Goal: Information Seeking & Learning: Learn about a topic

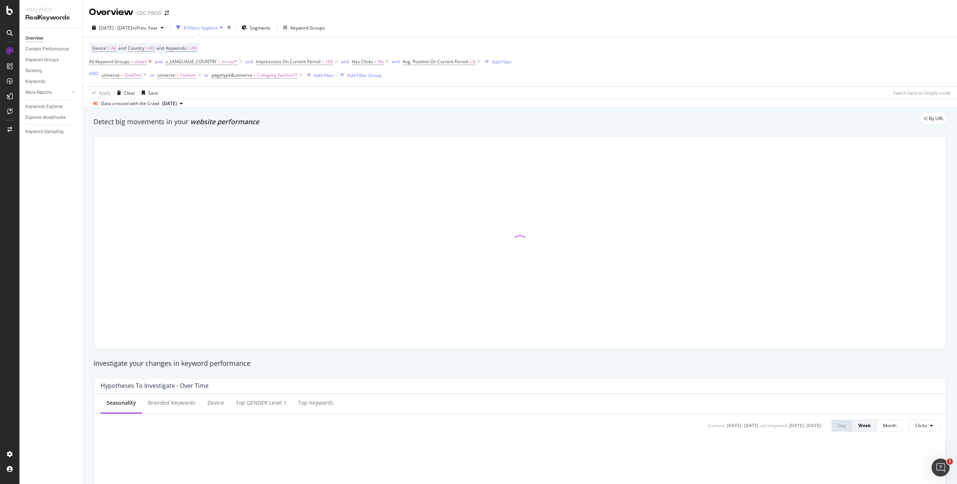
click at [151, 63] on icon at bounding box center [150, 61] width 6 height 7
click at [163, 62] on icon at bounding box center [164, 61] width 6 height 7
click at [170, 62] on icon at bounding box center [169, 61] width 6 height 7
click at [125, 62] on icon at bounding box center [124, 61] width 6 height 7
click at [166, 62] on icon at bounding box center [165, 61] width 6 height 7
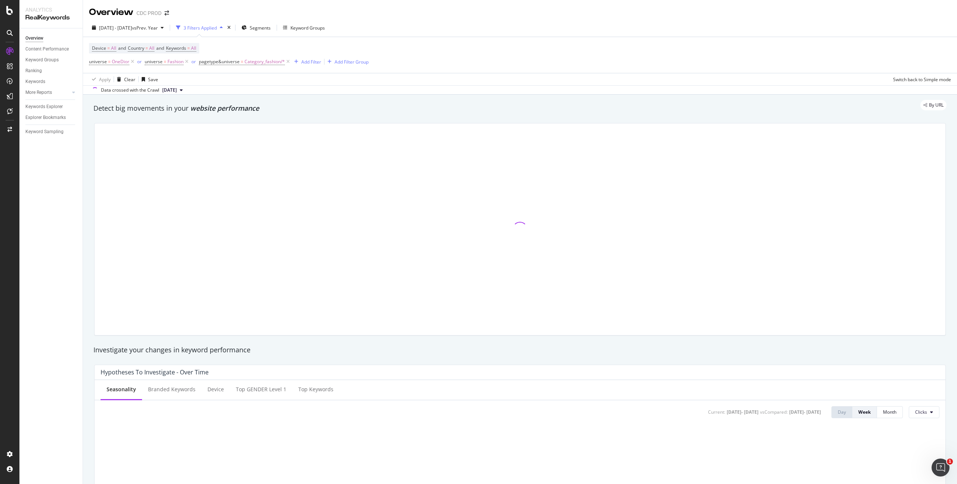
click at [286, 60] on icon at bounding box center [288, 61] width 6 height 7
click at [217, 27] on div "2 Filters Applied" at bounding box center [199, 28] width 33 height 6
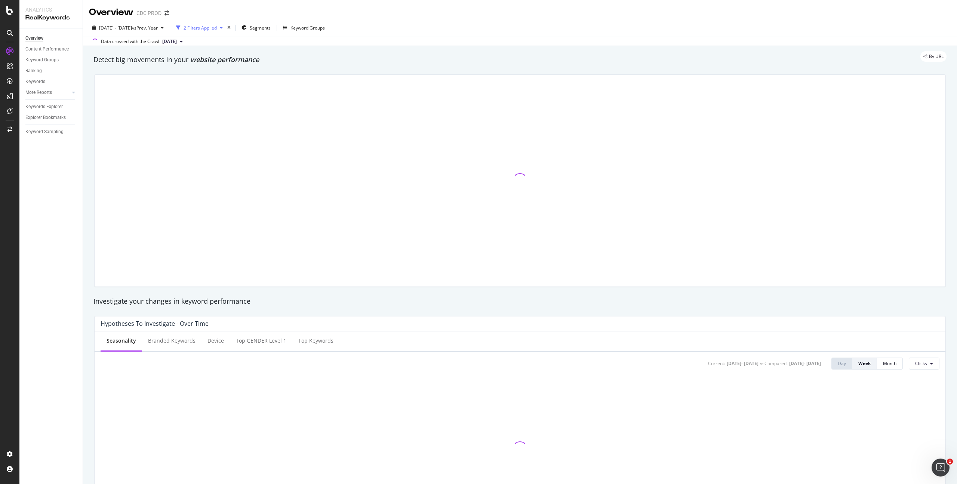
click at [217, 28] on div "2 Filters Applied" at bounding box center [199, 28] width 33 height 6
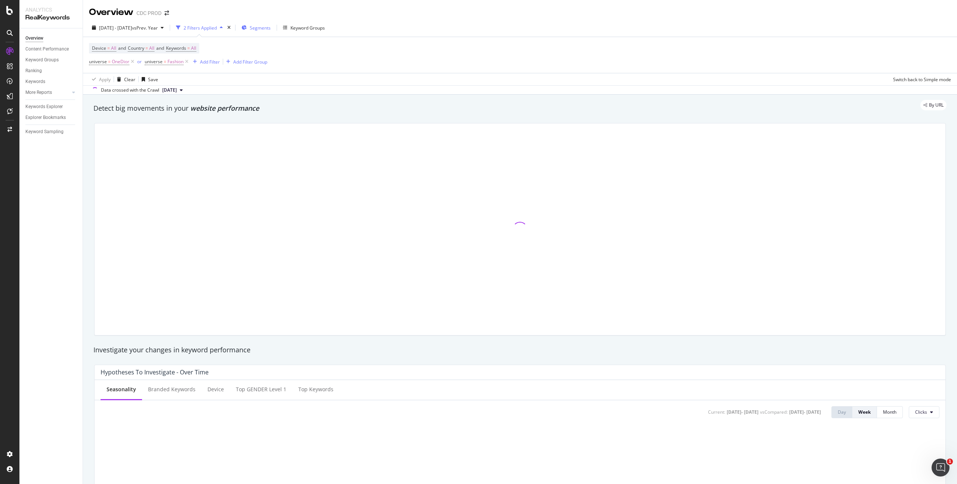
click at [271, 27] on span "Segments" at bounding box center [260, 28] width 21 height 6
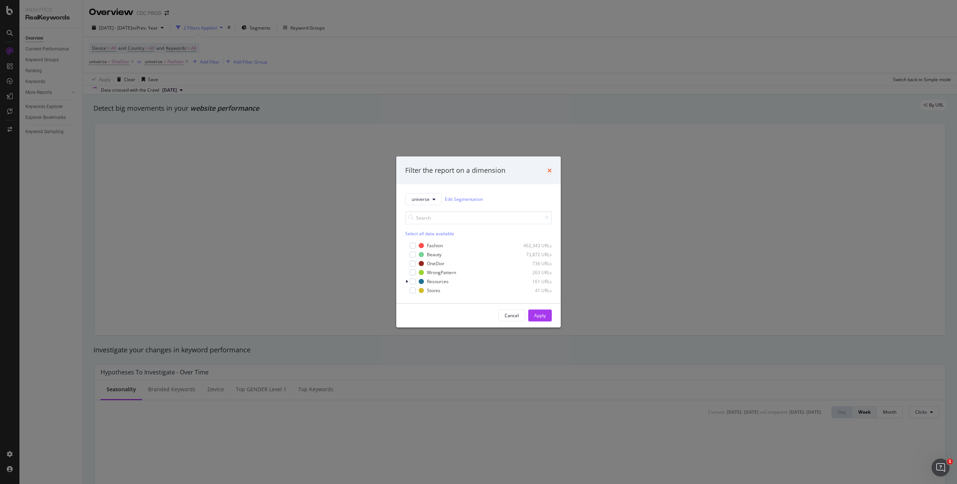
click at [547, 169] on icon "times" at bounding box center [549, 170] width 4 height 6
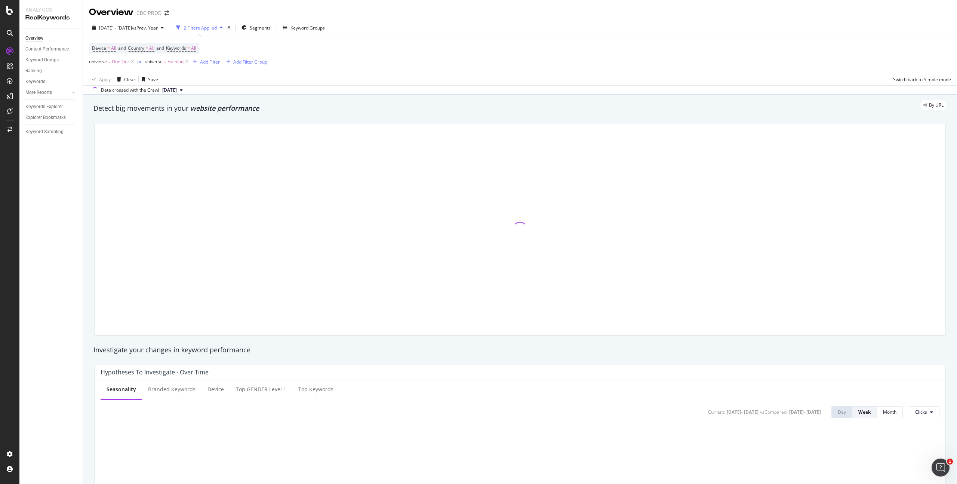
click at [332, 73] on div "Apply Clear Save Switch back to Simple mode" at bounding box center [520, 79] width 874 height 12
click at [127, 28] on span "2024 Sep. 19th - 2025 Sep. 18th" at bounding box center [115, 28] width 33 height 6
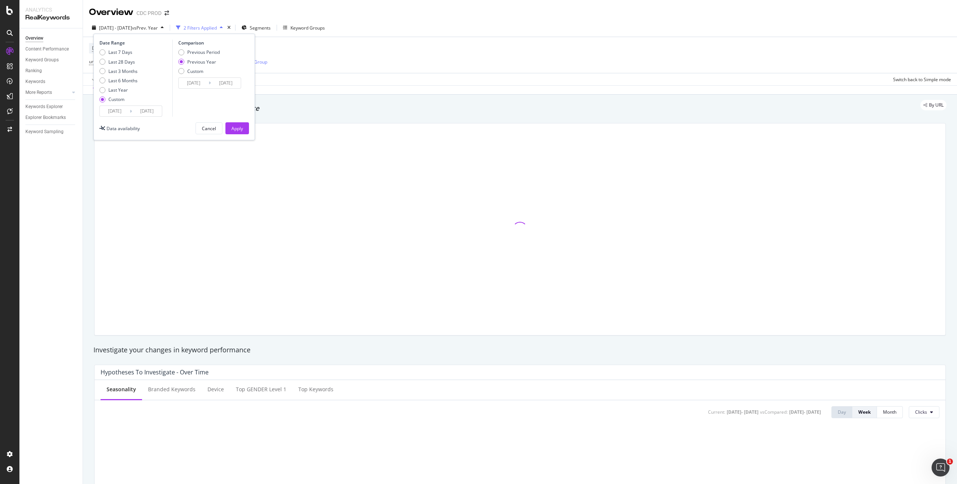
click at [124, 112] on input "2024/09/19" at bounding box center [115, 111] width 30 height 10
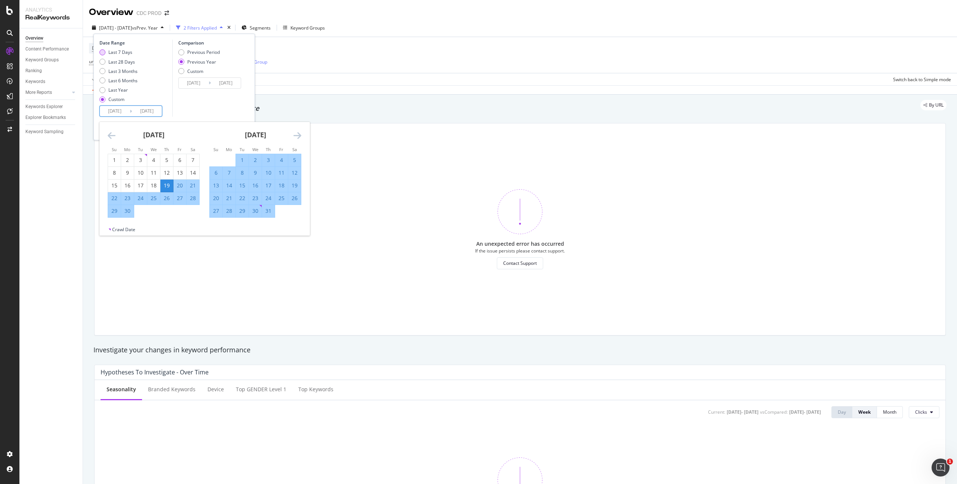
click at [127, 51] on div "Last 7 Days" at bounding box center [120, 52] width 24 height 6
type input "2025/09/14"
type input "2025/09/20"
type input "2024/09/15"
type input "2024/09/21"
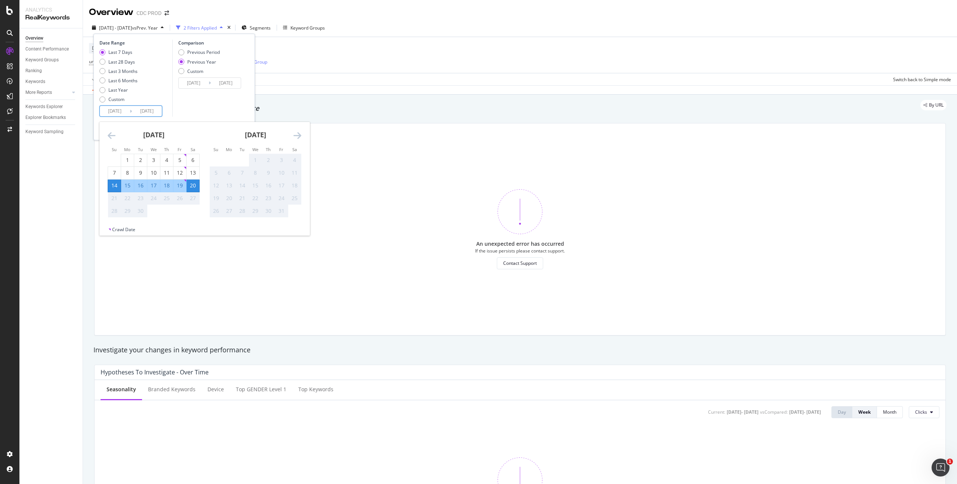
click at [122, 110] on input "2025/09/14" at bounding box center [115, 111] width 30 height 10
click at [118, 99] on div "Custom" at bounding box center [116, 99] width 16 height 6
type input "2025/08/24"
type input "2024/08/25"
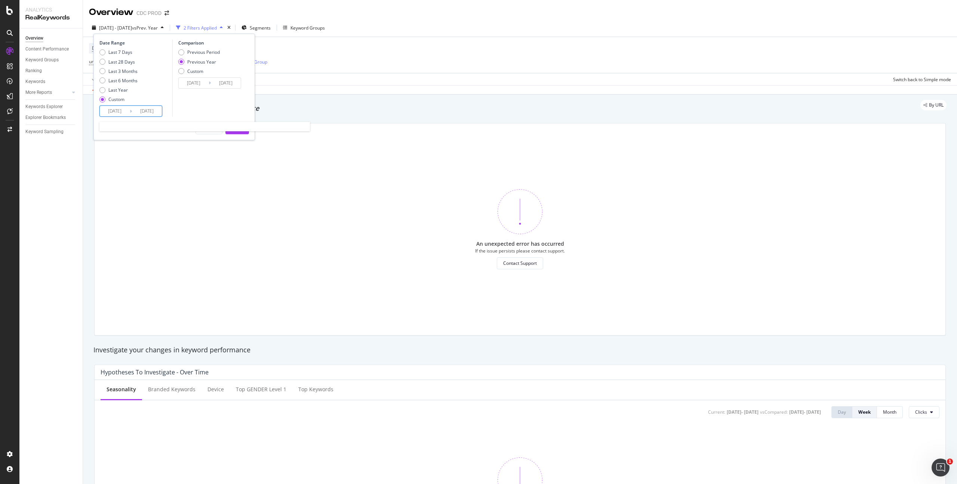
click at [126, 107] on input "2025/08/24" at bounding box center [115, 111] width 30 height 10
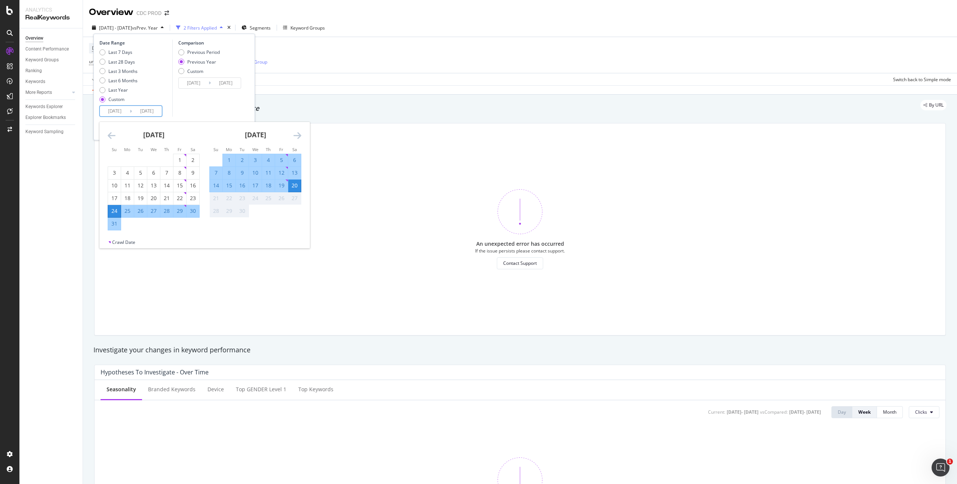
click at [215, 184] on div "14" at bounding box center [216, 185] width 13 height 7
type input "2025/09/14"
type input "2024/09/15"
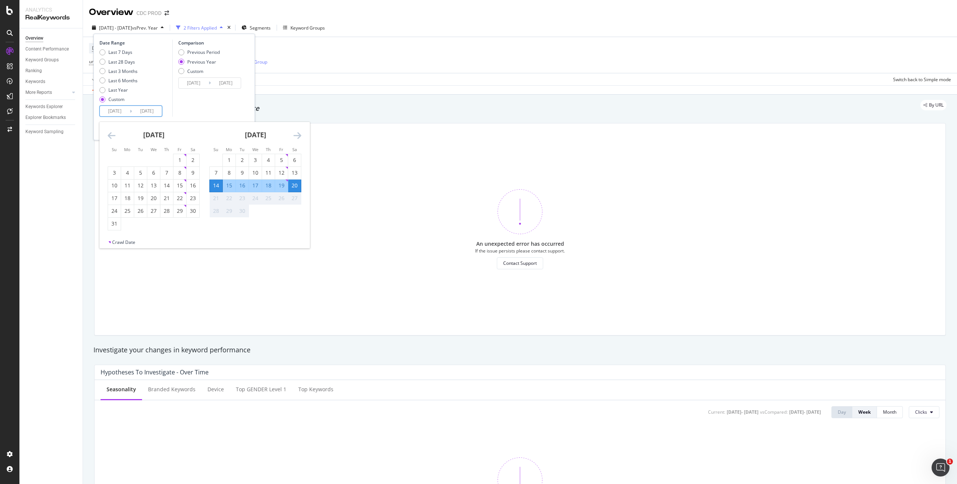
click at [298, 186] on div "20" at bounding box center [294, 185] width 13 height 7
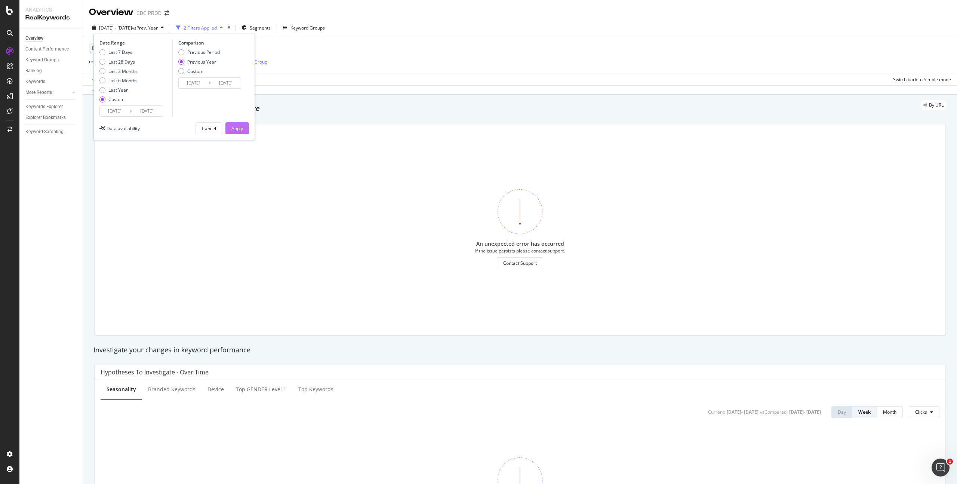
click at [237, 127] on div "Apply" at bounding box center [237, 128] width 12 height 6
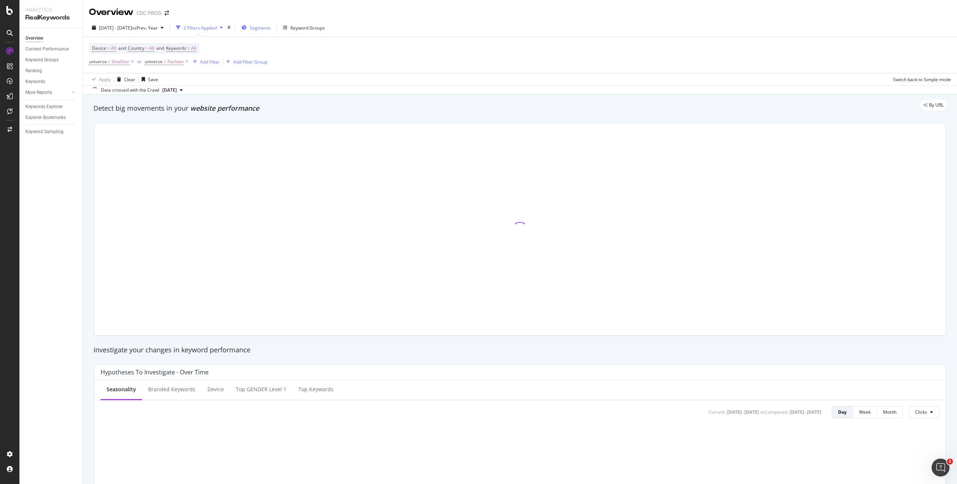
click at [271, 25] on span "Segments" at bounding box center [260, 28] width 21 height 6
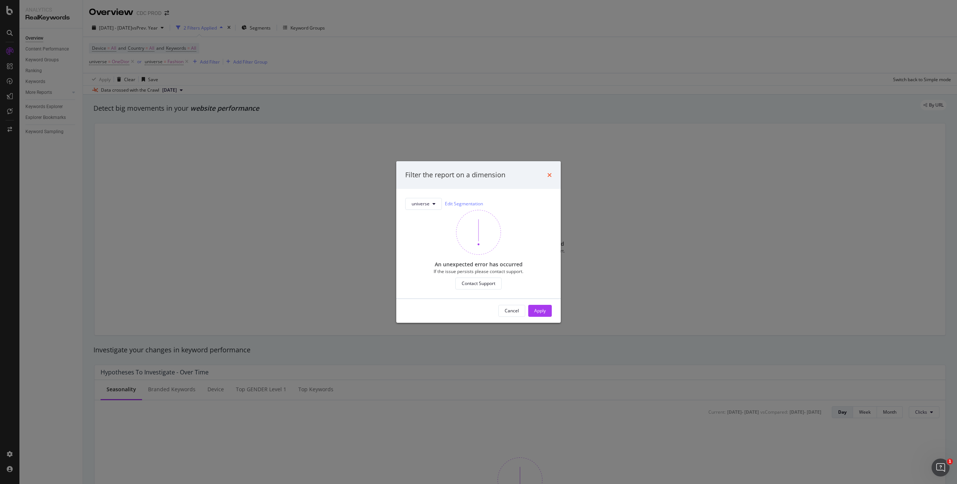
click at [550, 173] on icon "times" at bounding box center [549, 175] width 4 height 6
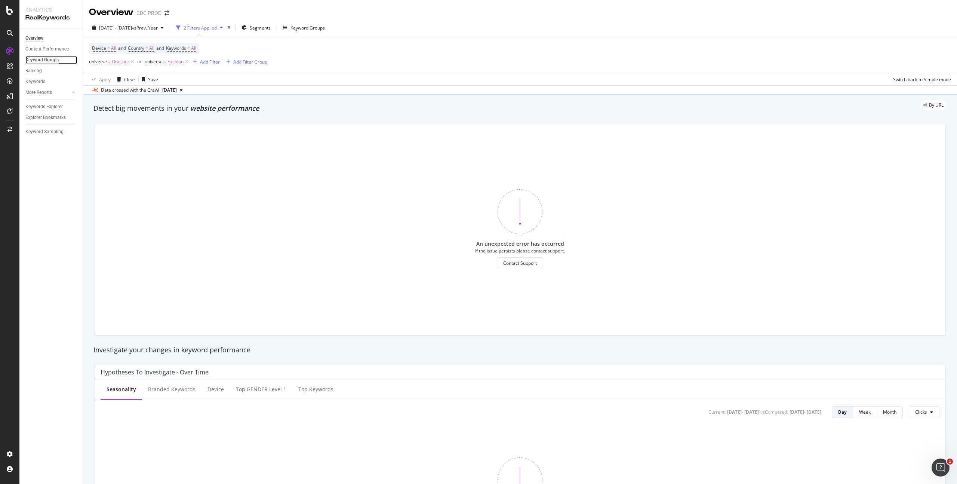
click at [51, 56] on div "Keyword Groups" at bounding box center [41, 60] width 33 height 8
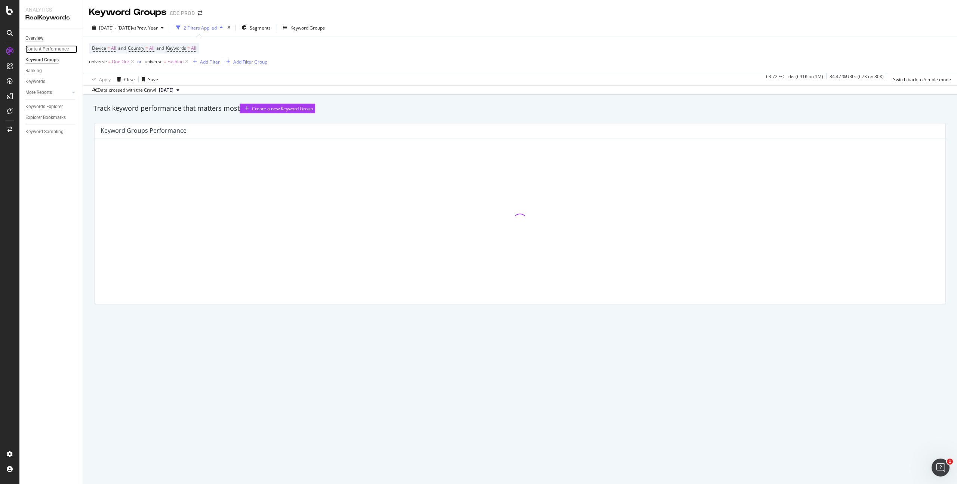
drag, startPoint x: 59, startPoint y: 46, endPoint x: 29, endPoint y: 35, distance: 32.6
click at [59, 46] on div "Content Performance" at bounding box center [46, 49] width 43 height 8
click at [28, 34] on div "Overview" at bounding box center [34, 38] width 18 height 8
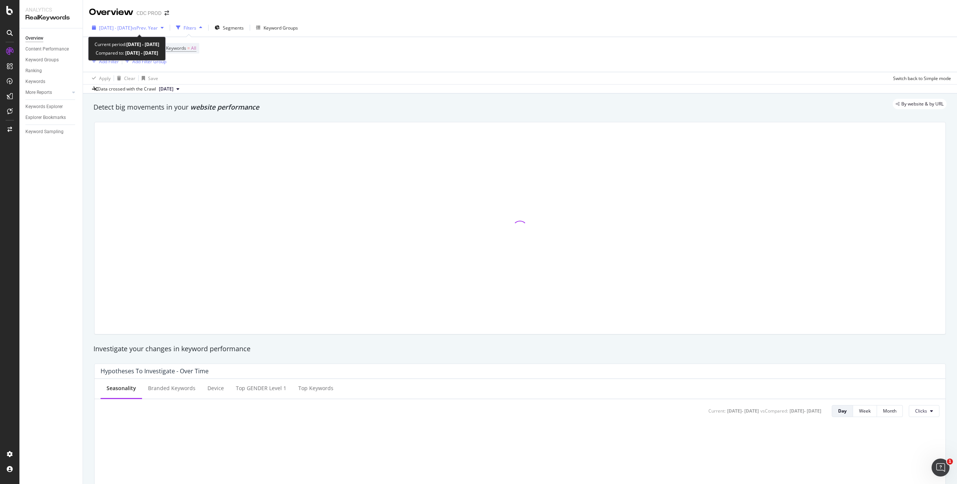
click at [158, 26] on span "vs Prev. Year" at bounding box center [145, 28] width 26 height 6
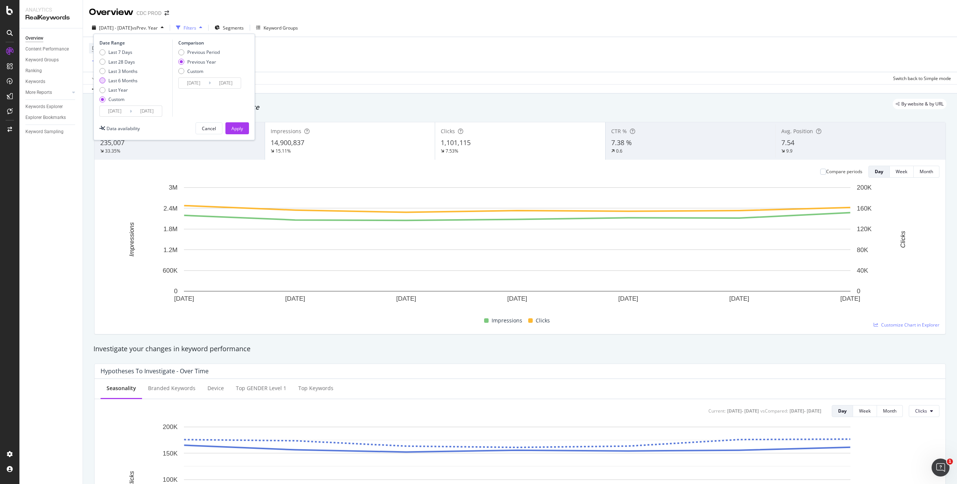
click at [132, 80] on div "Last 6 Months" at bounding box center [122, 80] width 29 height 6
type input "2025/03/21"
type input "2024/03/22"
click at [235, 127] on div "Apply" at bounding box center [237, 128] width 12 height 6
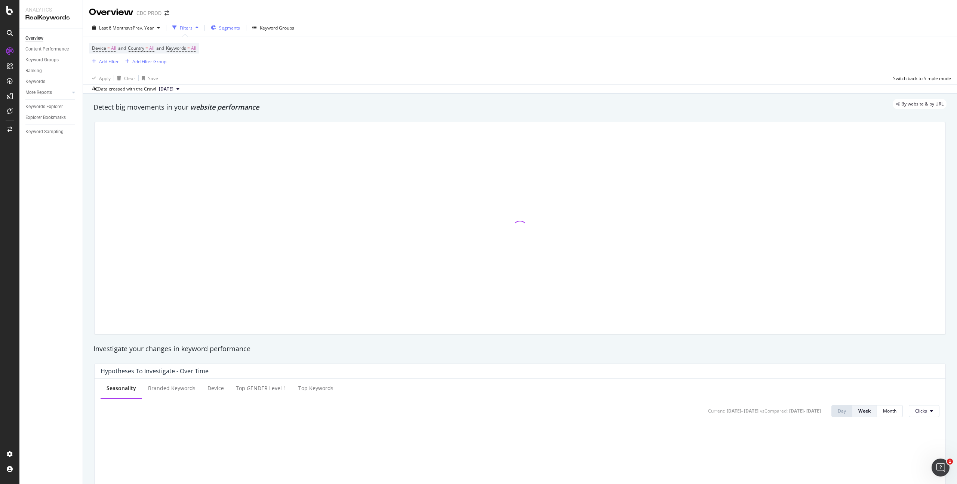
click at [224, 30] on span "Segments" at bounding box center [229, 28] width 21 height 6
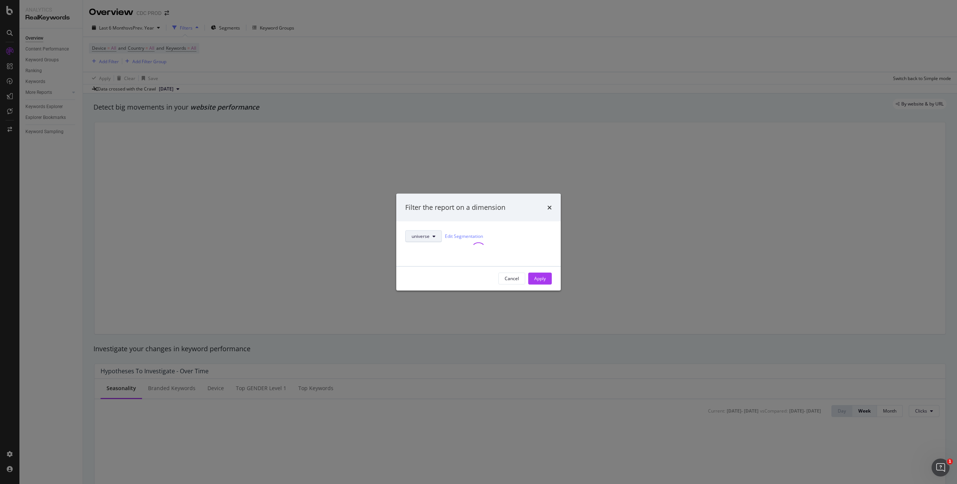
click at [421, 233] on span "universe" at bounding box center [420, 236] width 18 height 6
click at [528, 230] on div "universe Edit Segmentation" at bounding box center [478, 236] width 146 height 12
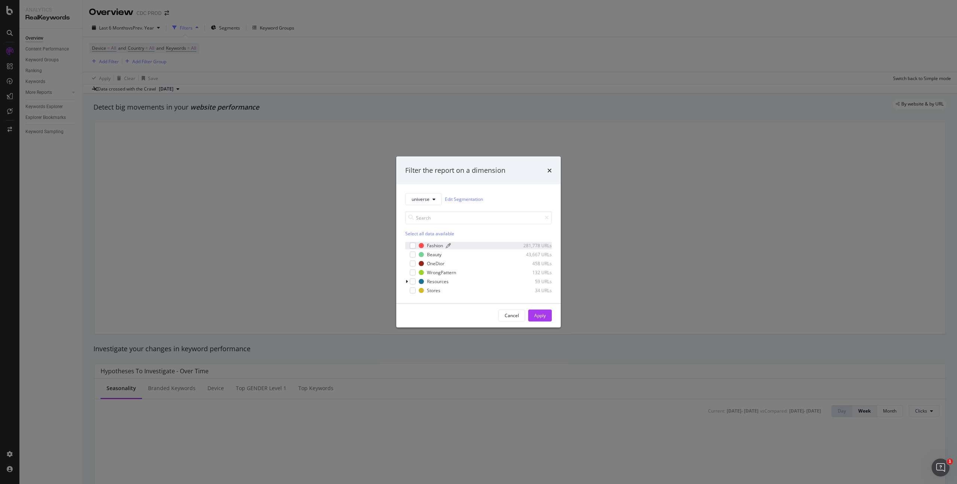
click at [430, 242] on div "Fashion" at bounding box center [435, 245] width 16 height 6
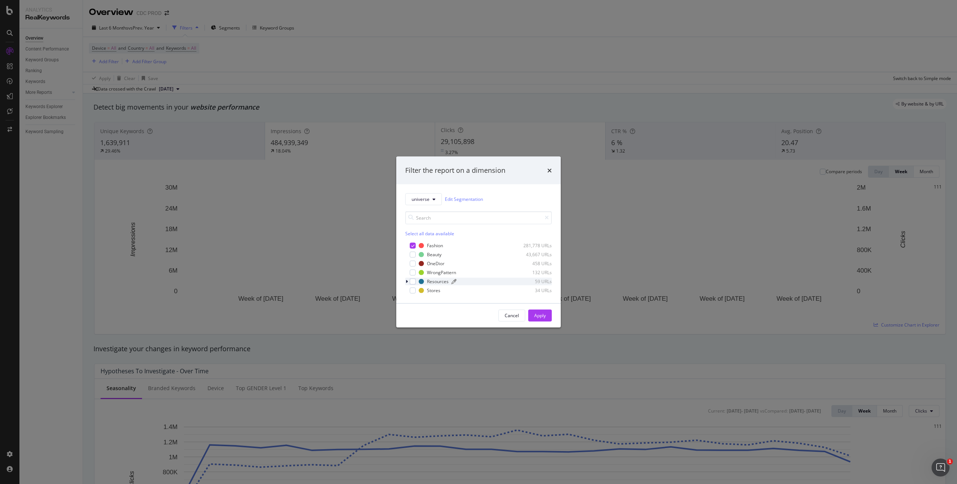
drag, startPoint x: 433, startPoint y: 263, endPoint x: 467, endPoint y: 282, distance: 39.0
click at [433, 264] on div "OneDior" at bounding box center [436, 263] width 18 height 6
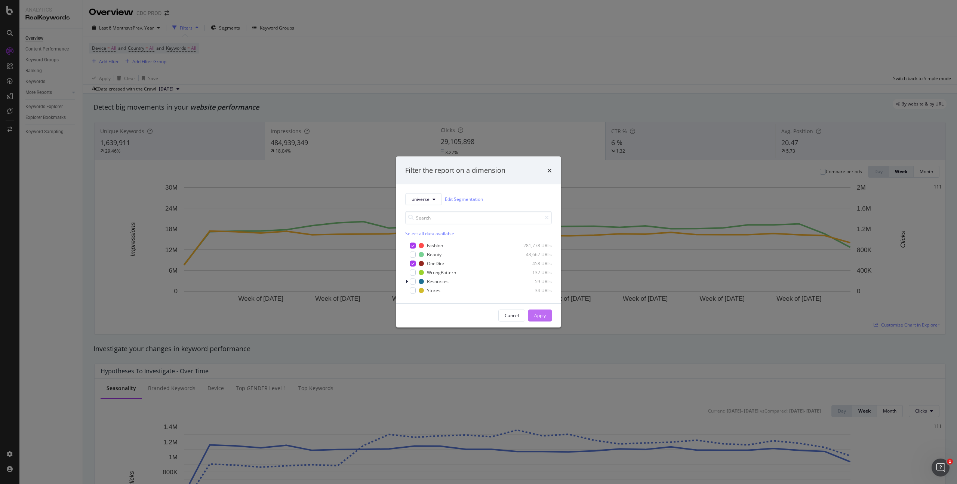
click at [544, 318] on div "Apply" at bounding box center [540, 314] width 12 height 11
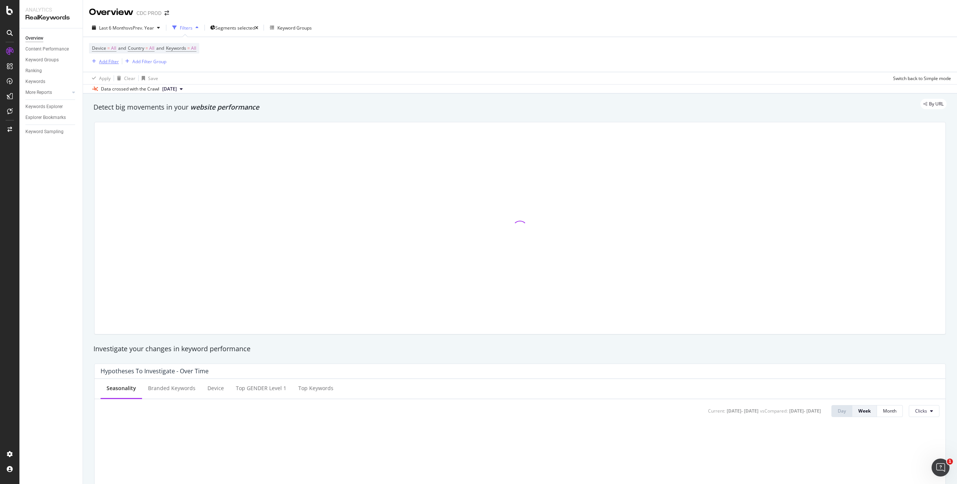
click at [113, 62] on div "Add Filter" at bounding box center [109, 61] width 20 height 6
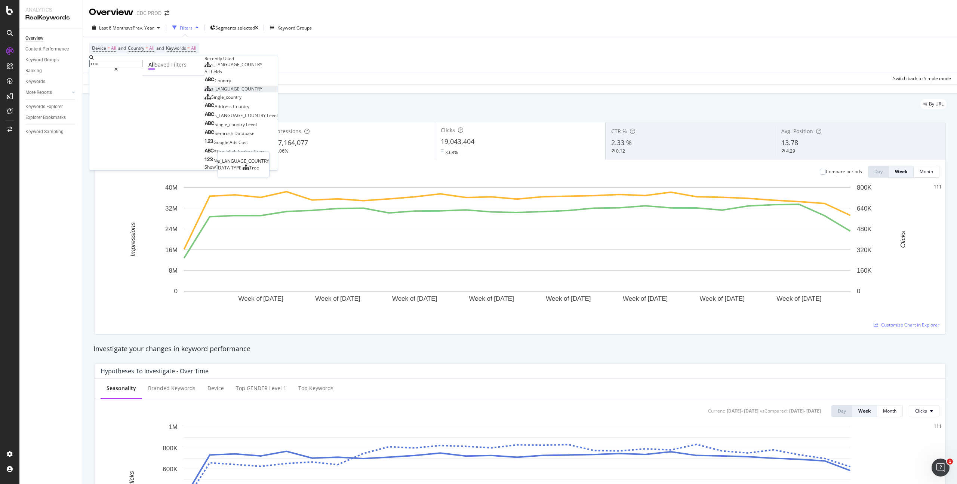
type input "cou"
click at [211, 92] on span "s_LANGUAGE_COUNTRY" at bounding box center [236, 89] width 51 height 6
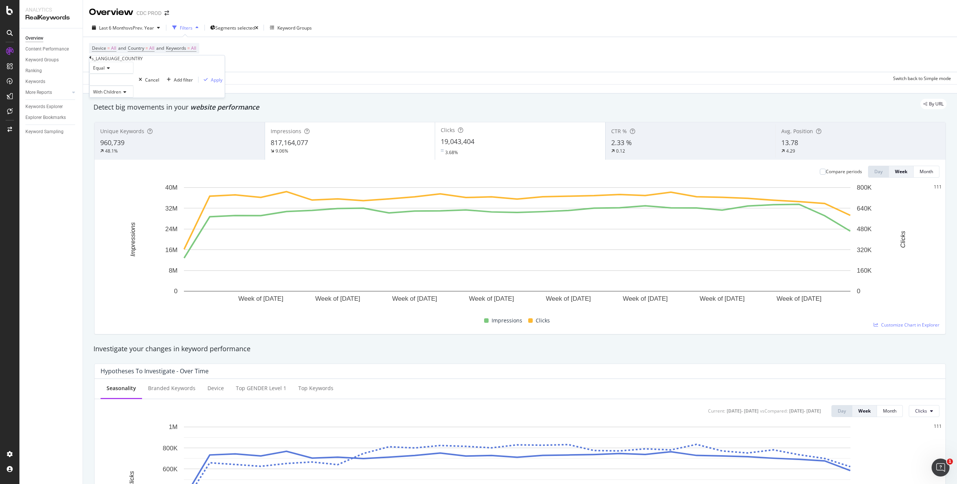
click at [117, 86] on div at bounding box center [111, 80] width 44 height 12
click at [117, 96] on span "50,450 URLS" at bounding box center [117, 93] width 28 height 6
click at [211, 83] on div "Apply" at bounding box center [217, 80] width 12 height 6
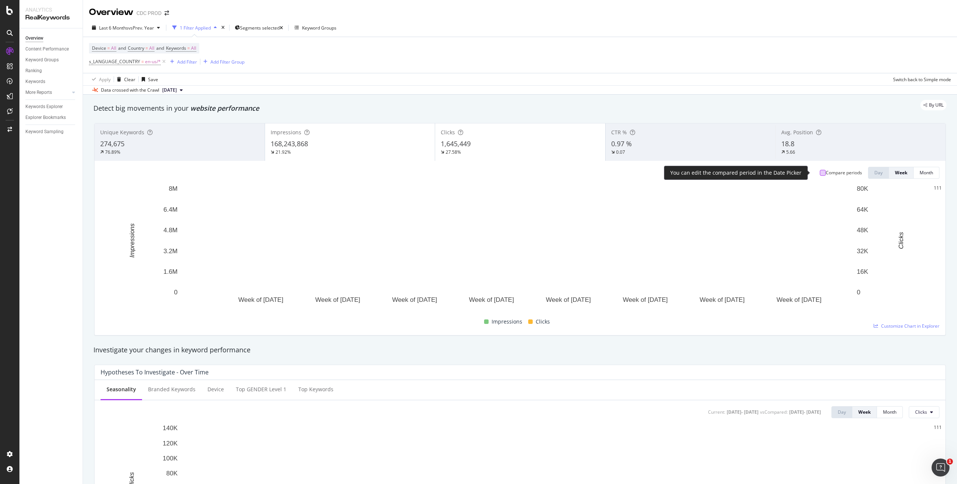
click at [819, 174] on div at bounding box center [822, 173] width 6 height 6
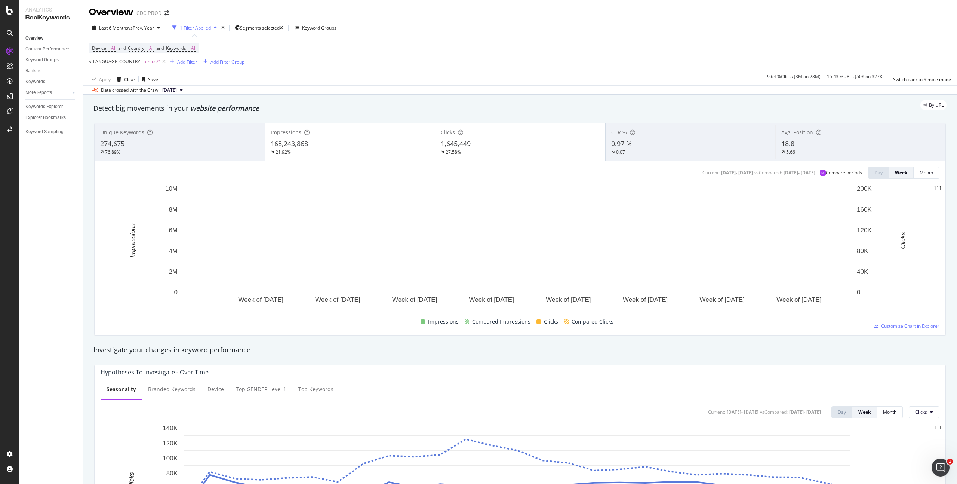
click at [481, 138] on div "Clicks 1,645,449 27.58%" at bounding box center [520, 142] width 170 height 34
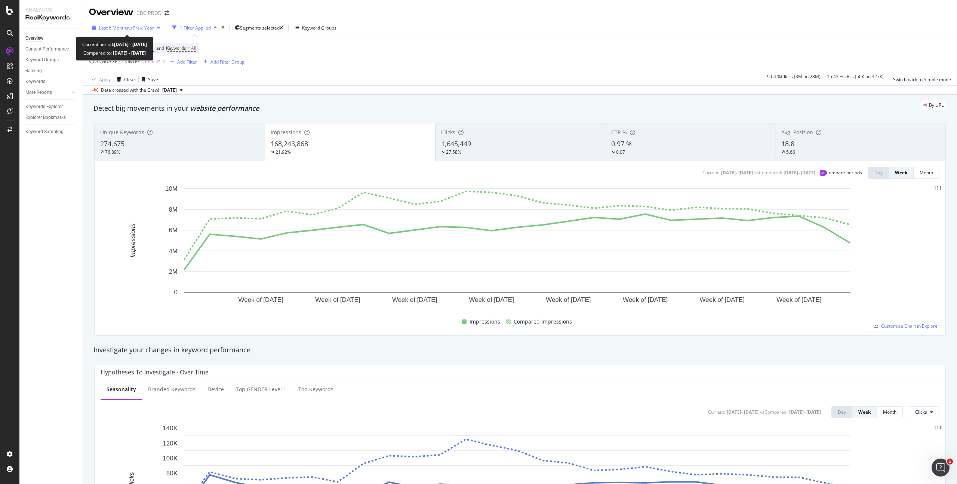
click at [133, 26] on span "vs Prev. Year" at bounding box center [141, 28] width 26 height 6
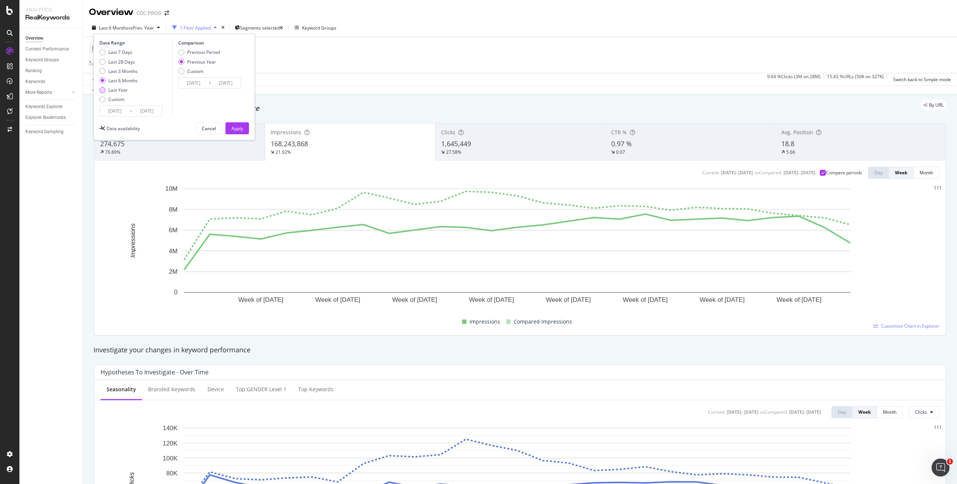
click at [121, 91] on div "Last Year" at bounding box center [117, 90] width 19 height 6
type input "2024/09/21"
type input "2023/09/23"
click at [233, 128] on div "Apply" at bounding box center [237, 128] width 12 height 6
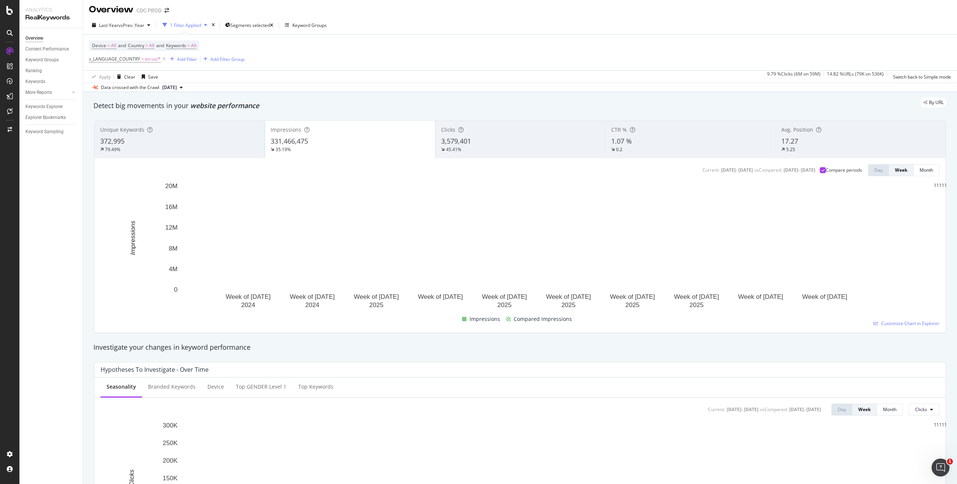
scroll to position [3, 0]
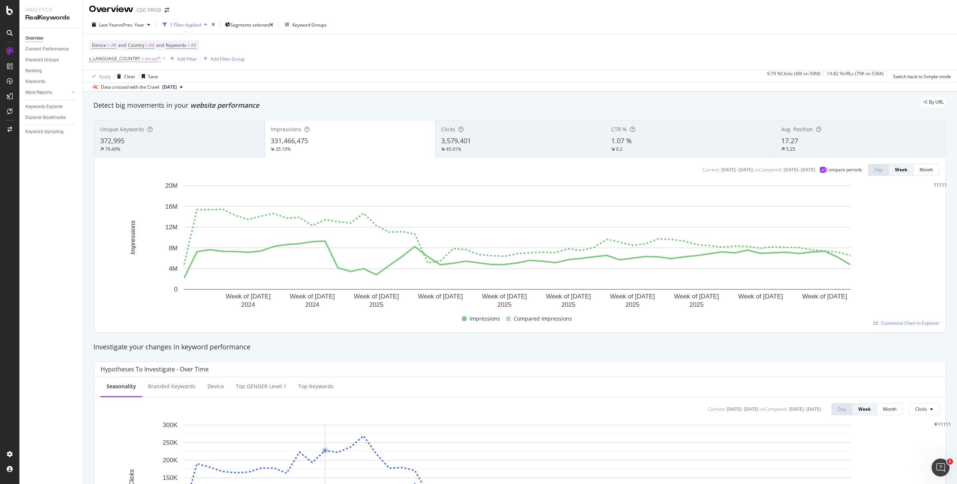
click at [626, 139] on span "1.07 %" at bounding box center [621, 140] width 21 height 9
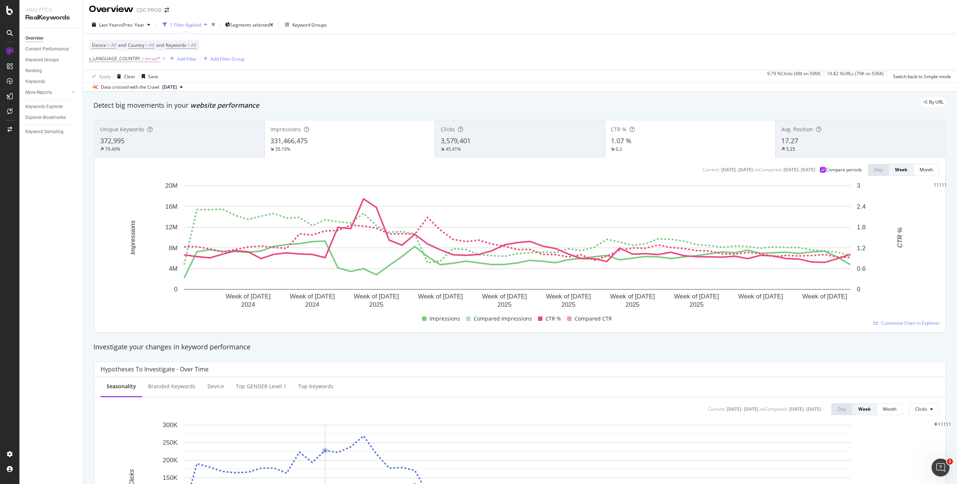
click at [352, 142] on div "331,466,475" at bounding box center [349, 141] width 158 height 10
